Goal: Task Accomplishment & Management: Use online tool/utility

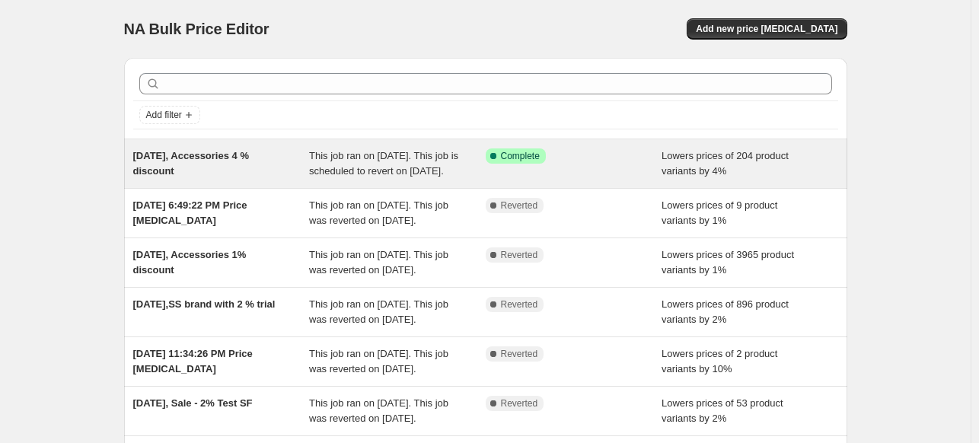
click at [381, 178] on div "This job ran on [DATE]. This job is scheduled to revert on [DATE]." at bounding box center [397, 163] width 177 height 30
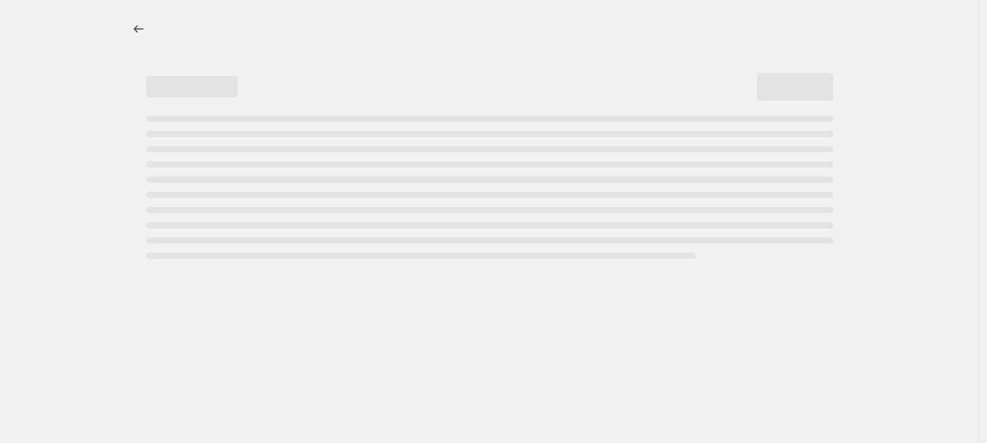
select select "percentage"
select select "no_change"
select select "product_status"
select select "inventory_quantity"
select select ">"
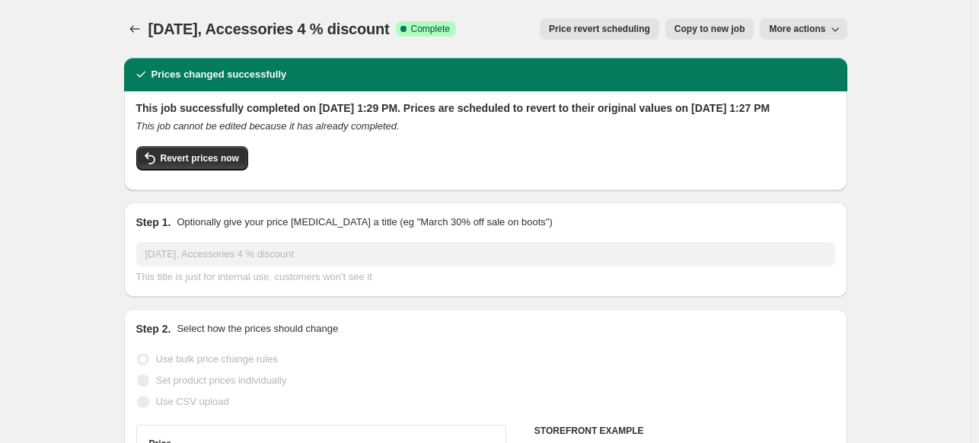
select select "collection"
click at [202, 164] on span "Revert prices now" at bounding box center [200, 158] width 78 height 12
checkbox input "false"
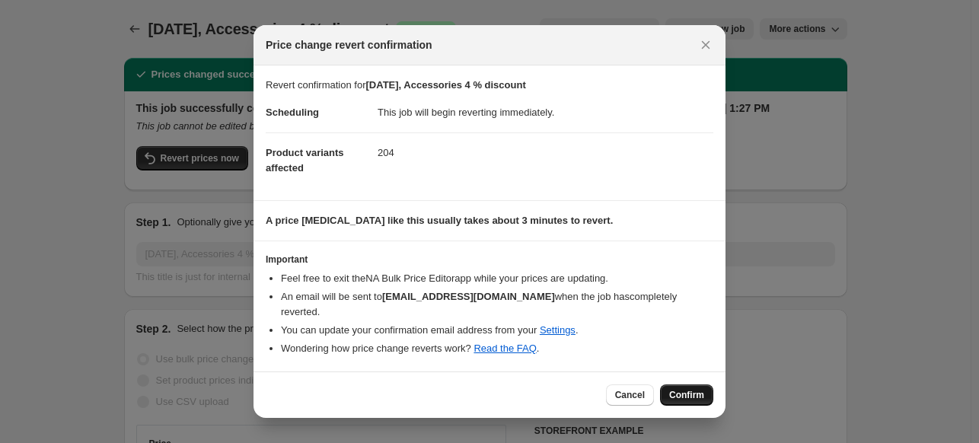
click at [678, 394] on button "Confirm" at bounding box center [686, 394] width 53 height 21
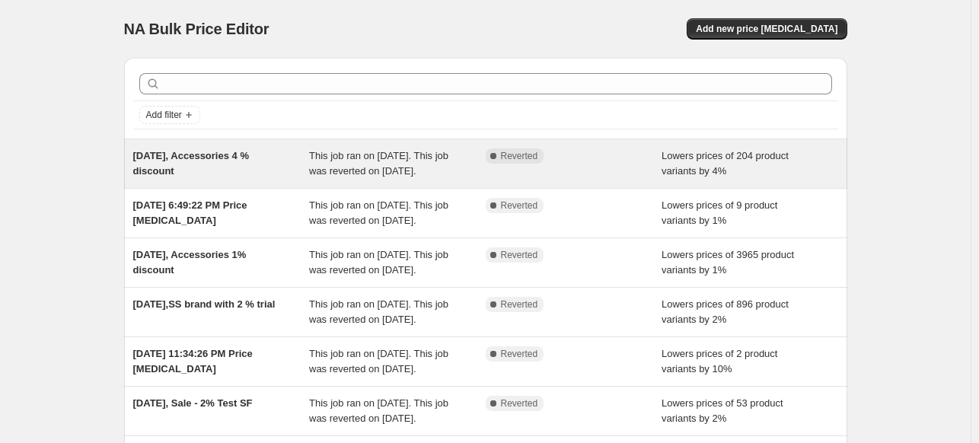
click at [304, 168] on div "[DATE], Accessories 4 % discount" at bounding box center [221, 163] width 177 height 30
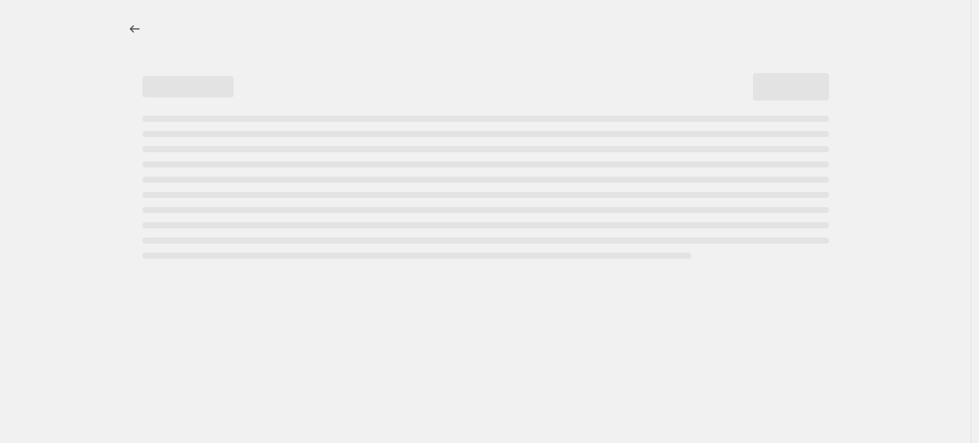
select select "percentage"
select select "no_change"
select select "collection"
select select "product_status"
select select "inventory_quantity"
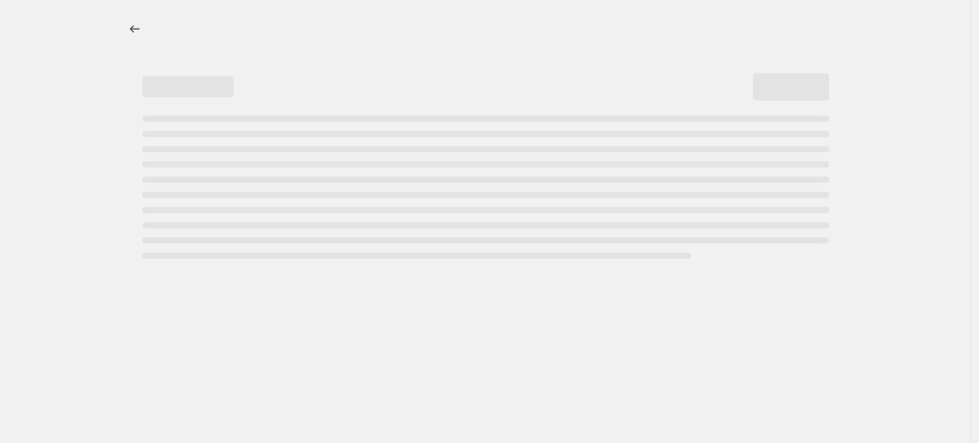
select select ">"
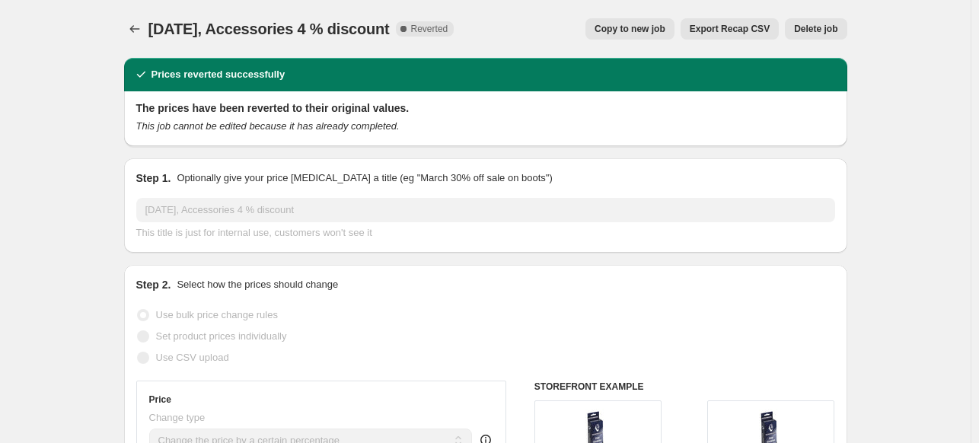
click at [643, 26] on span "Copy to new job" at bounding box center [630, 29] width 71 height 12
select select "percentage"
select select "no_change"
select select "collection"
select select "product_status"
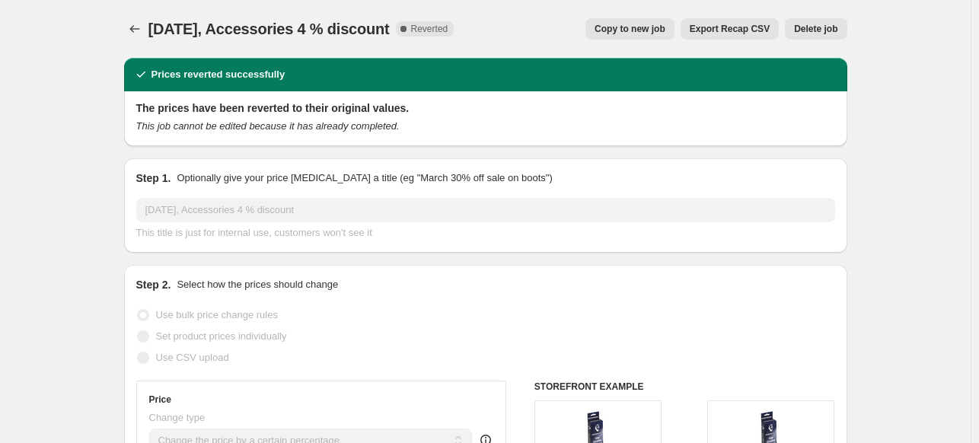
select select "inventory_quantity"
select select ">"
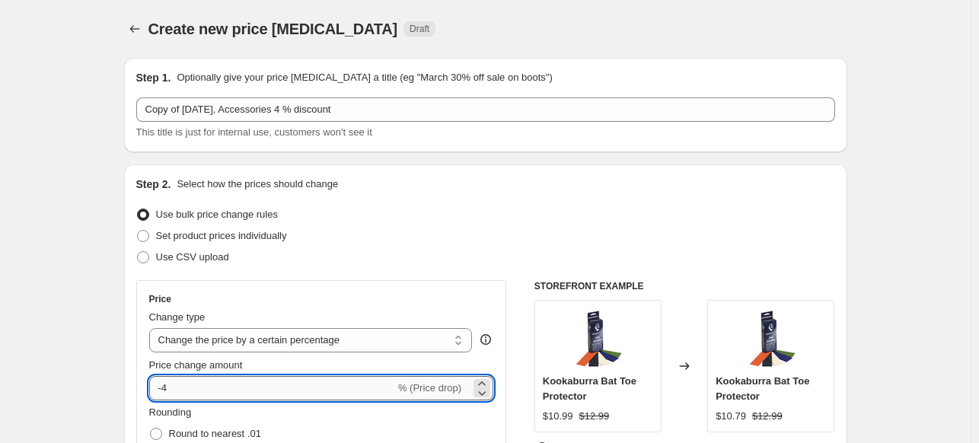
click at [219, 389] on input "-4" at bounding box center [272, 388] width 246 height 24
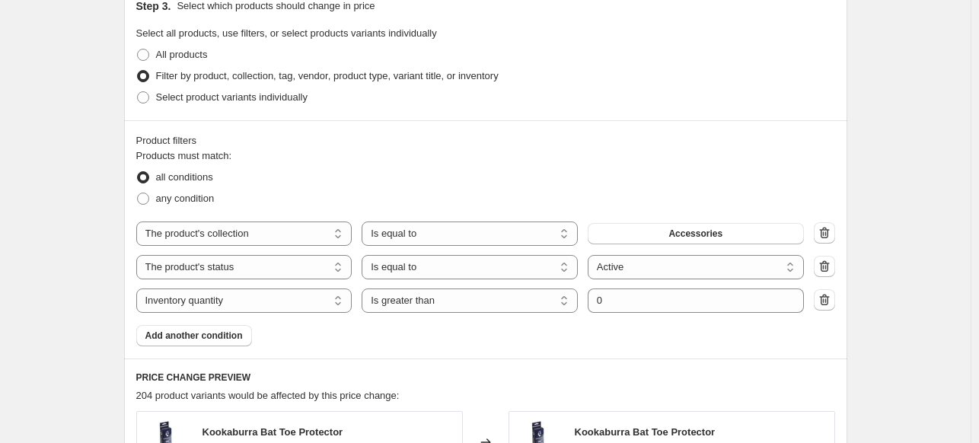
scroll to position [824, 0]
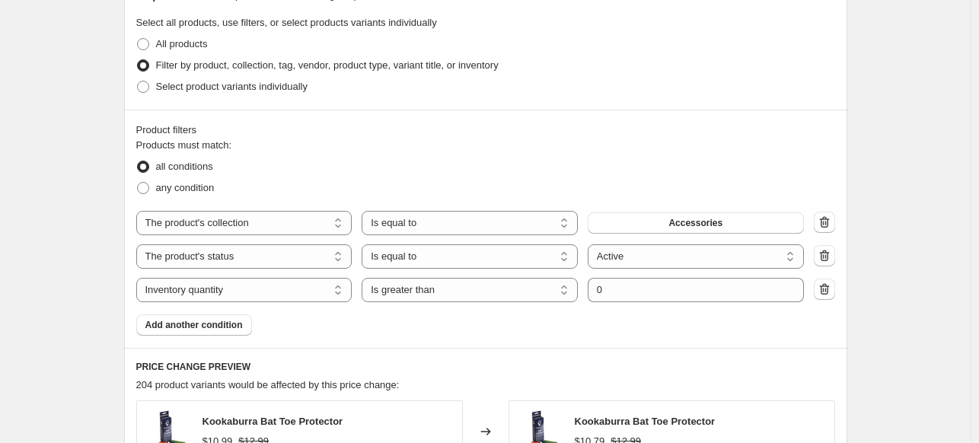
type input "-2"
click at [336, 226] on select "The product The product's collection The product's tag The product's vendor The…" at bounding box center [244, 223] width 216 height 24
select select "vendor"
click at [694, 225] on span "Adidas Cricket" at bounding box center [696, 223] width 64 height 12
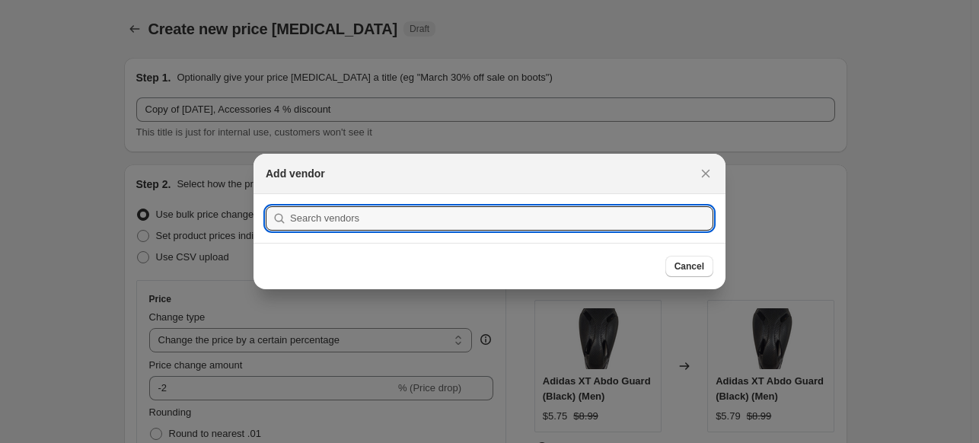
scroll to position [0, 0]
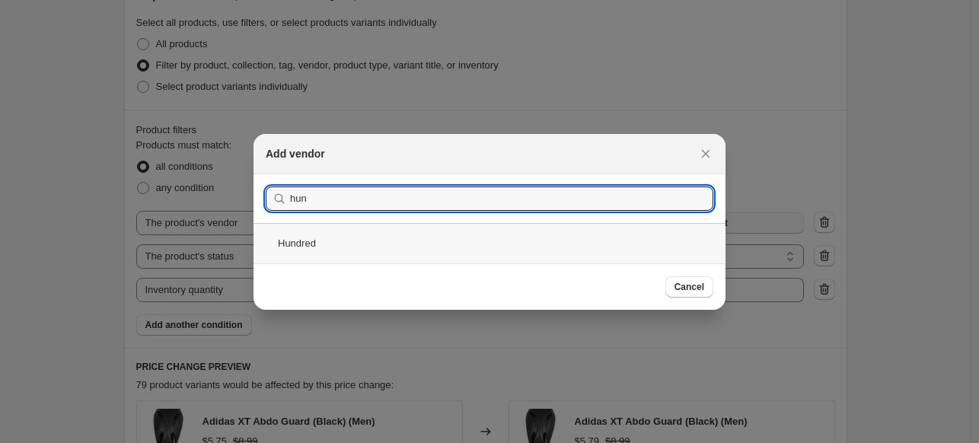
type input "hun"
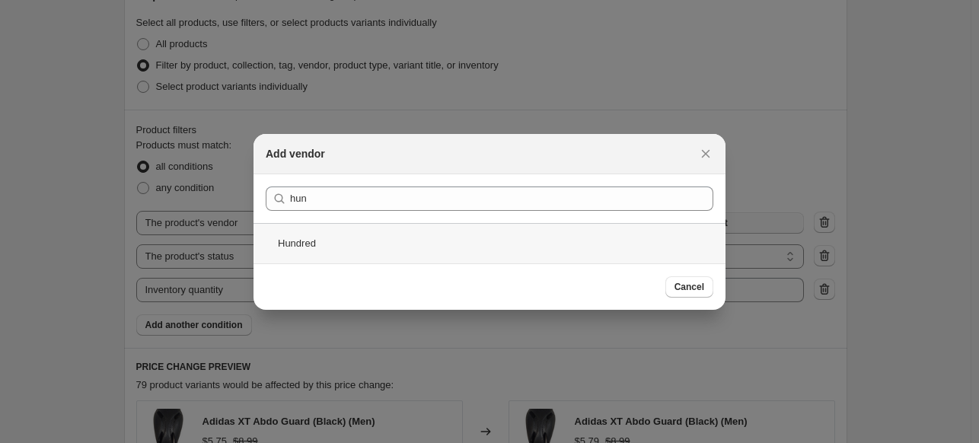
click at [329, 249] on div "Hundred" at bounding box center [490, 243] width 472 height 40
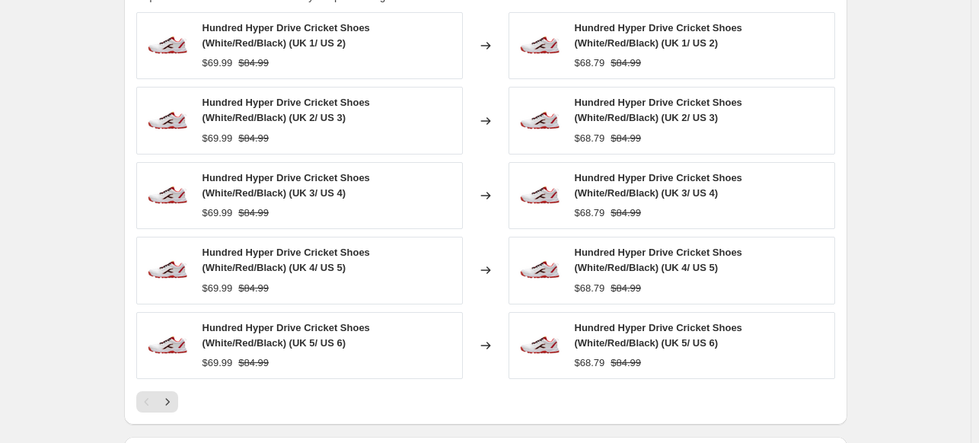
scroll to position [1428, 0]
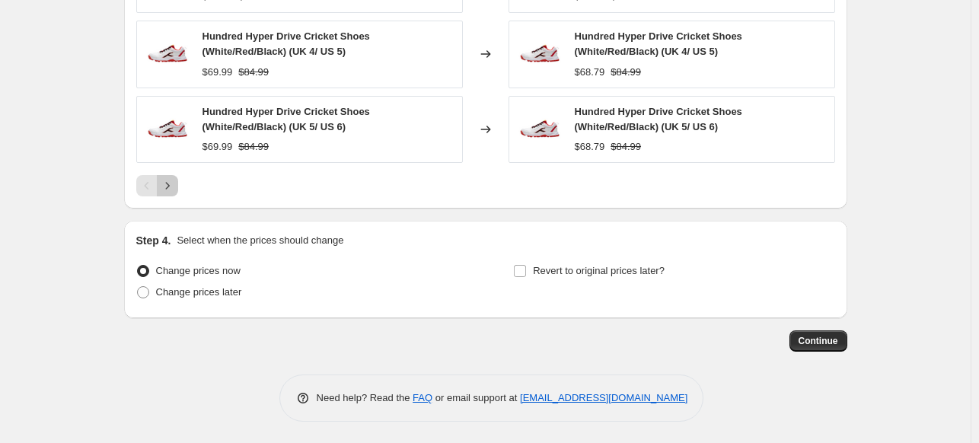
click at [169, 190] on icon "Next" at bounding box center [167, 185] width 15 height 15
click at [649, 272] on span "Revert to original prices later?" at bounding box center [599, 270] width 132 height 11
click at [526, 272] on input "Revert to original prices later?" at bounding box center [520, 271] width 12 height 12
checkbox input "true"
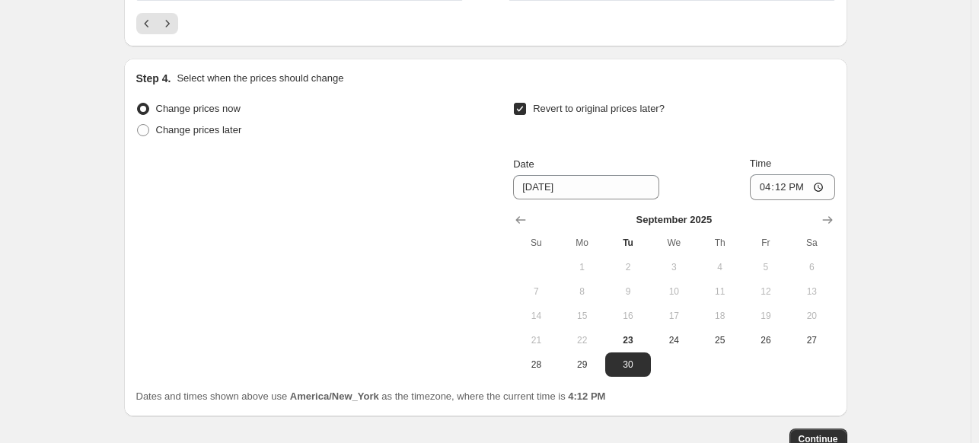
scroll to position [1641, 0]
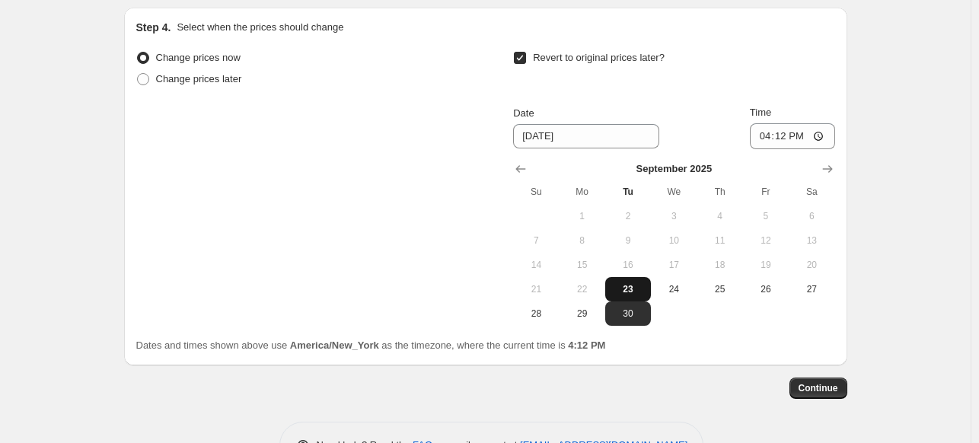
click at [633, 288] on span "23" at bounding box center [627, 289] width 33 height 12
type input "[DATE]"
click at [780, 131] on input "16:12" at bounding box center [792, 136] width 85 height 26
type input "16:22"
click at [825, 394] on button "Continue" at bounding box center [818, 388] width 58 height 21
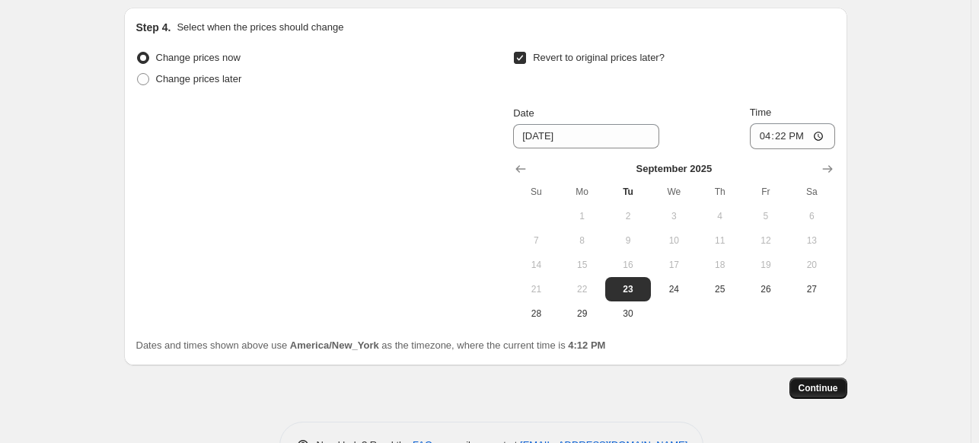
scroll to position [0, 0]
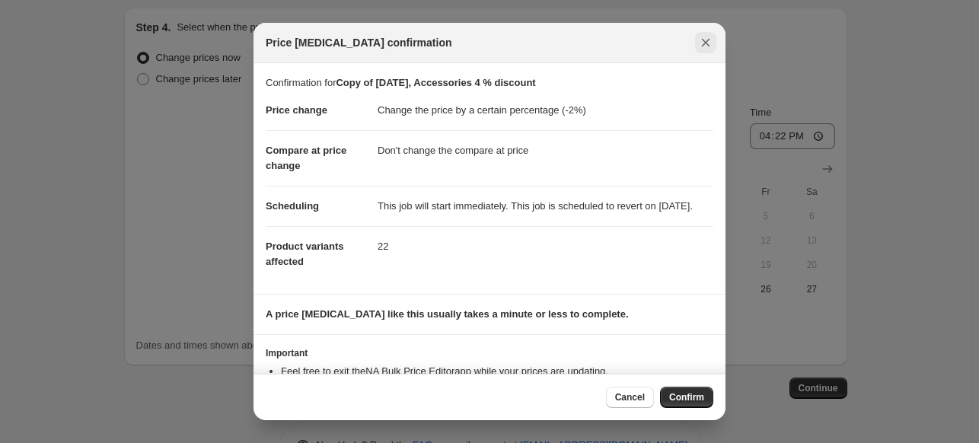
click at [706, 40] on icon "Close" at bounding box center [705, 42] width 15 height 15
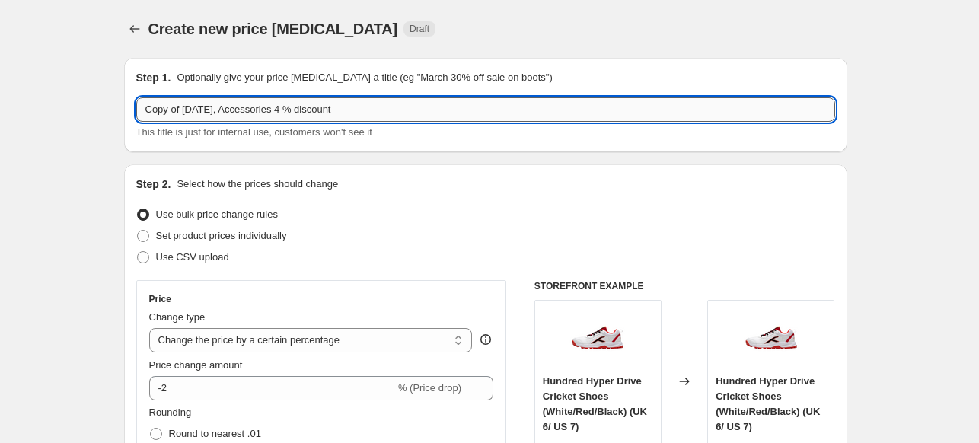
click at [185, 114] on input "Copy of [DATE], Accessories 4 % discount" at bounding box center [485, 109] width 699 height 24
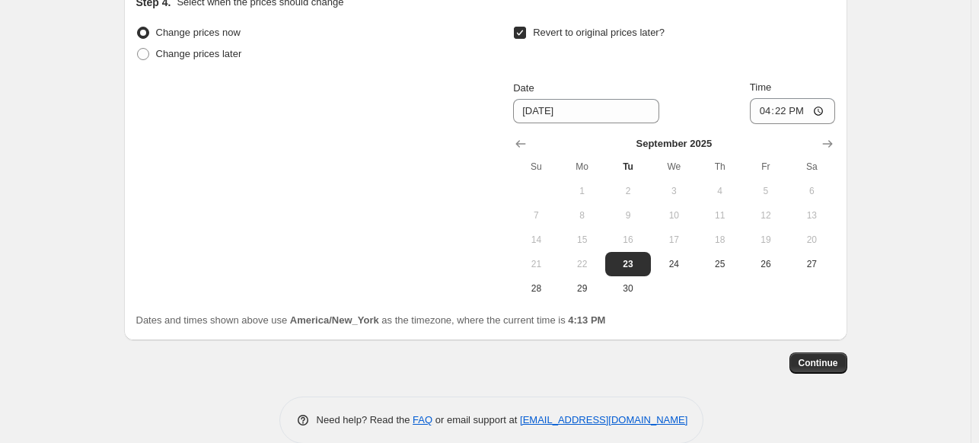
scroll to position [1688, 0]
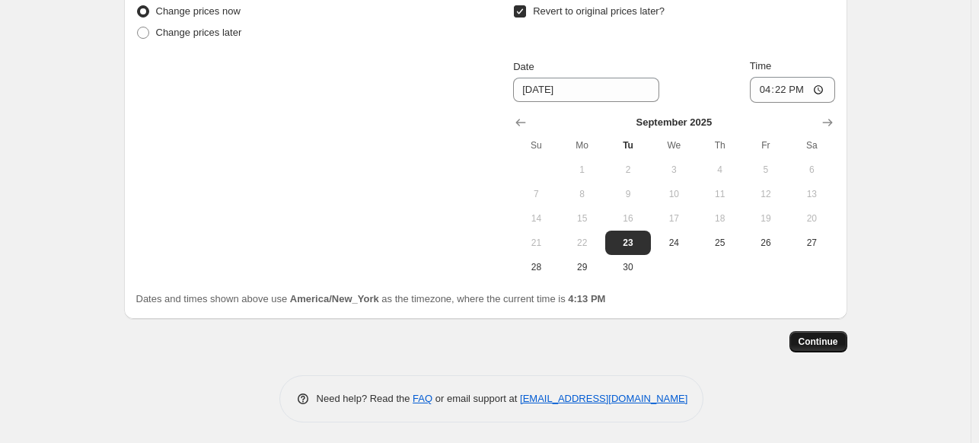
type input "[DATE], Hundred shoes 2 % discount"
click at [827, 343] on span "Continue" at bounding box center [819, 342] width 40 height 12
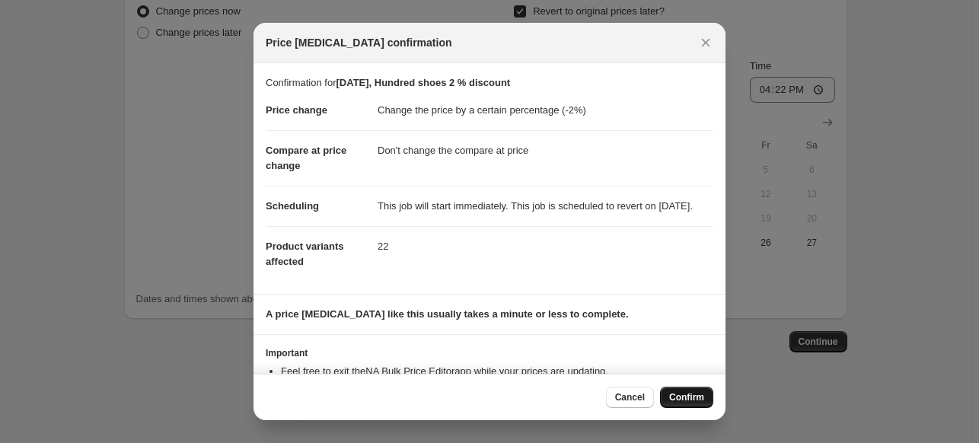
click at [689, 400] on span "Confirm" at bounding box center [686, 397] width 35 height 12
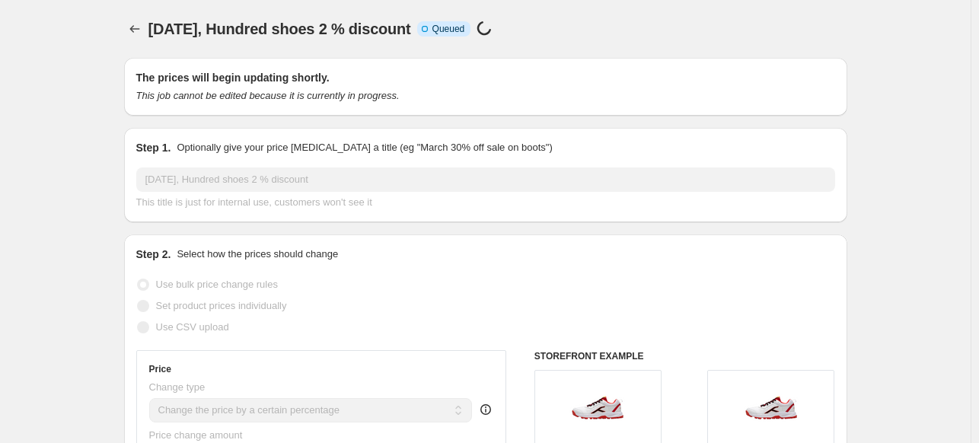
scroll to position [1688, 0]
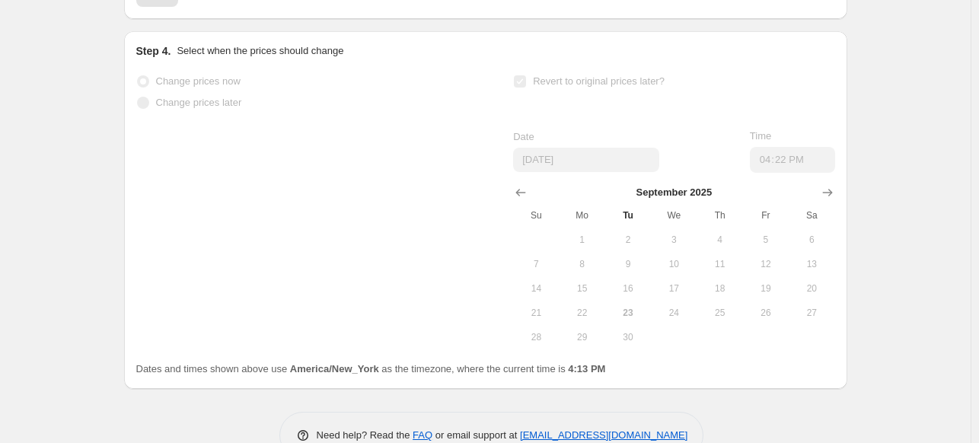
select select "percentage"
select select "no_change"
select select "vendor"
select select "product_status"
select select "inventory_quantity"
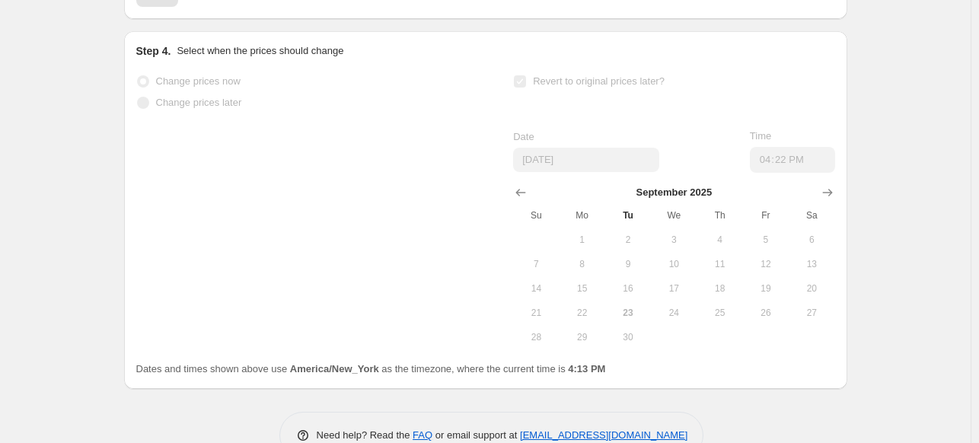
select select ">"
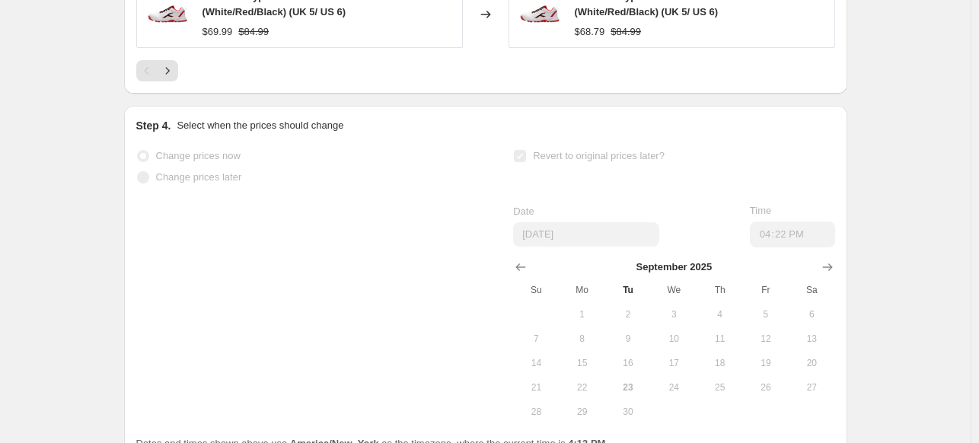
scroll to position [0, 0]
